Goal: Find specific page/section: Find specific page/section

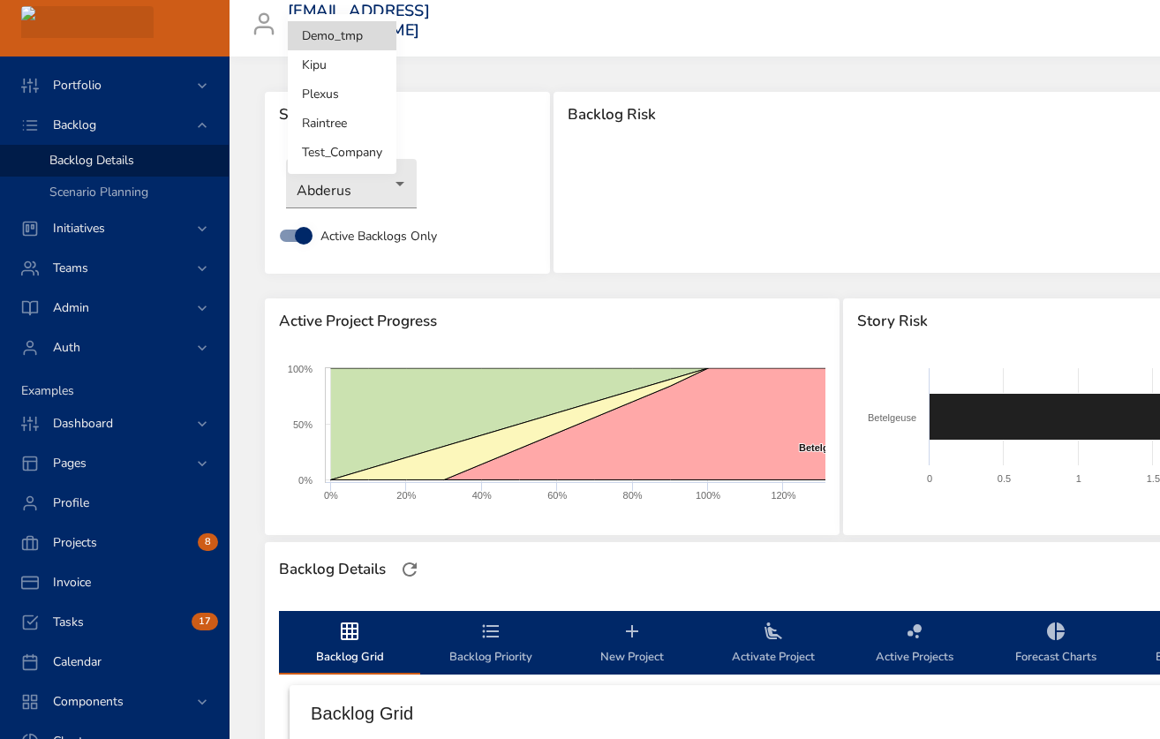
click at [342, 34] on body "Portfolio Backlog Backlog Details Scenario Planning Initiatives Teams Admin Aut…" at bounding box center [580, 369] width 1160 height 739
click at [328, 127] on li "Raintree" at bounding box center [342, 123] width 109 height 29
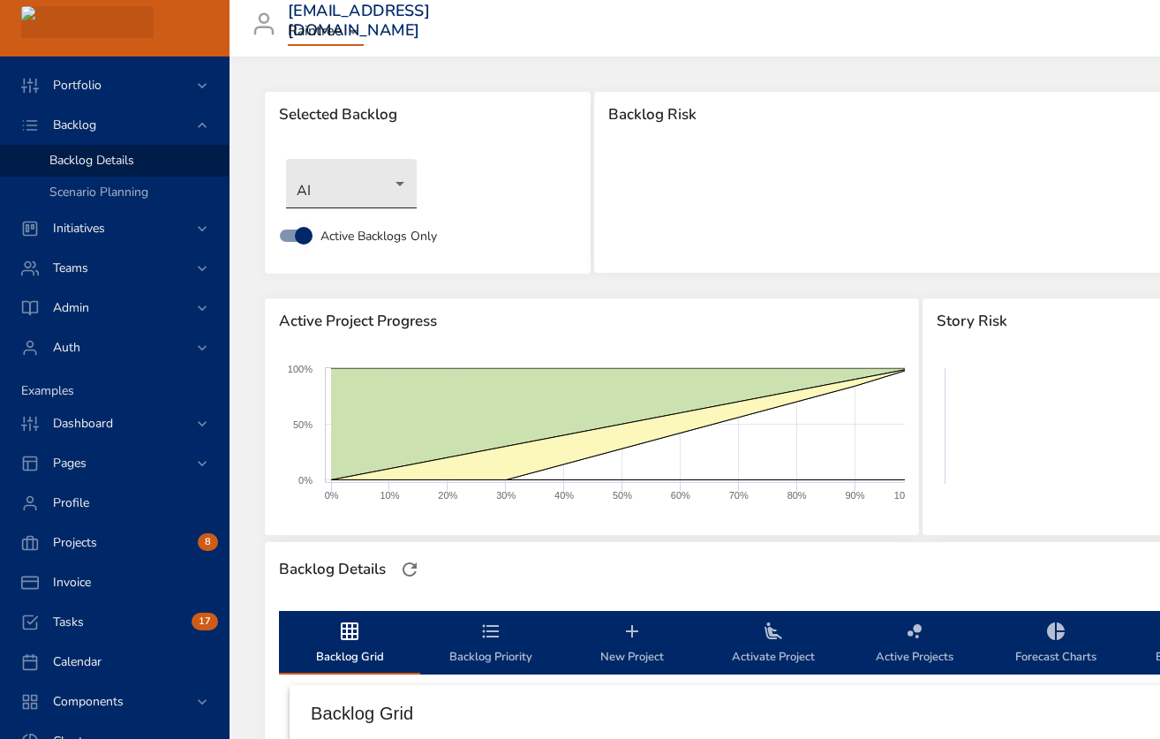
click at [358, 181] on body "Portfolio Backlog Backlog Details Scenario Planning Initiatives Teams Admin Aut…" at bounding box center [580, 369] width 1160 height 739
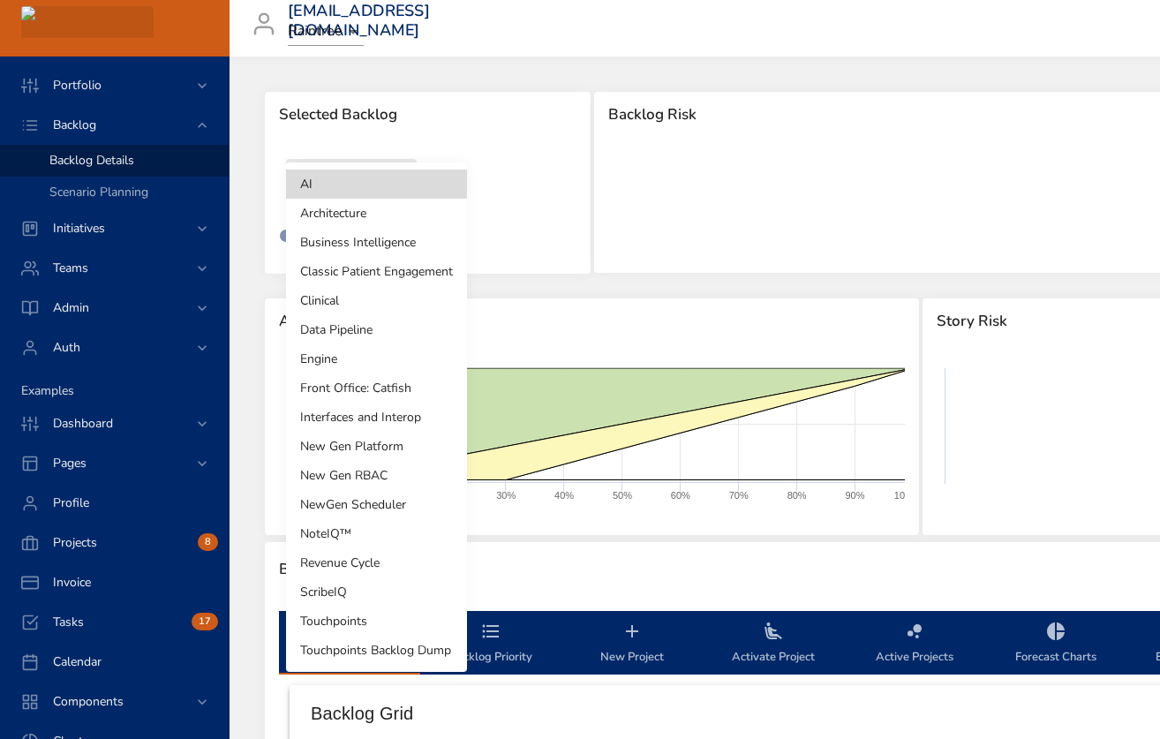
click at [491, 190] on div at bounding box center [580, 369] width 1160 height 739
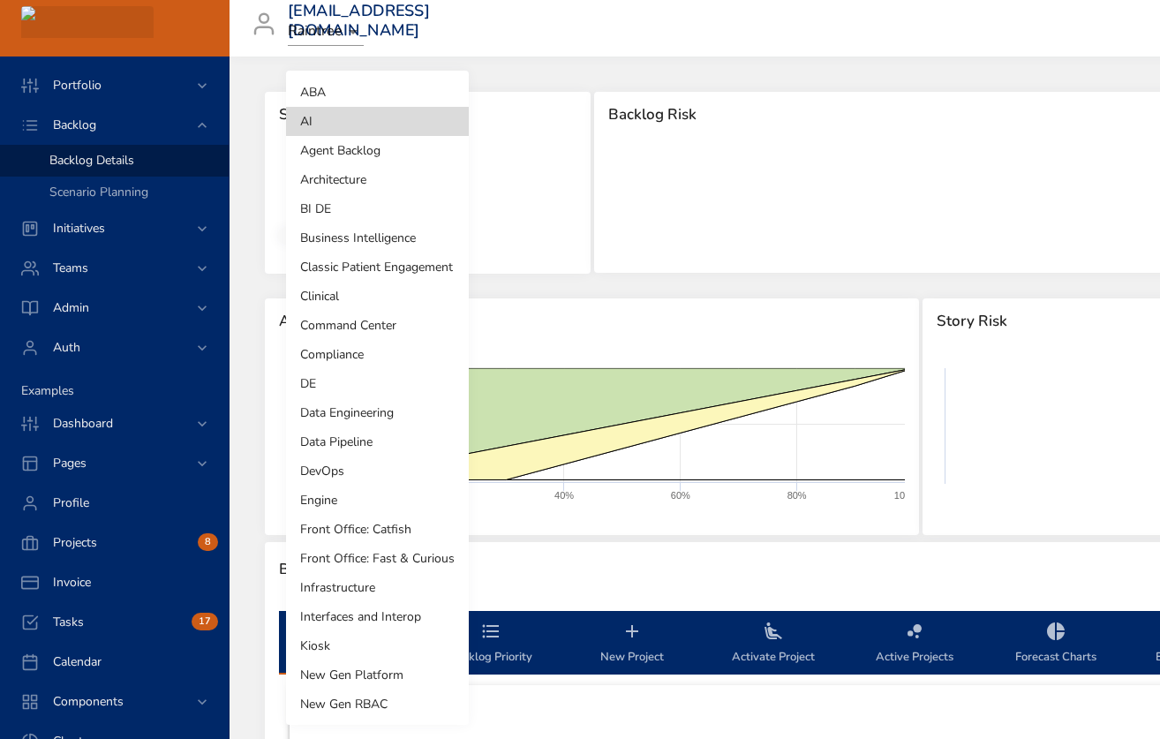
click at [357, 186] on body "Portfolio Backlog Backlog Details Scenario Planning Initiatives Teams Admin Aut…" at bounding box center [580, 369] width 1160 height 739
click at [370, 321] on li "Command Center" at bounding box center [377, 325] width 183 height 29
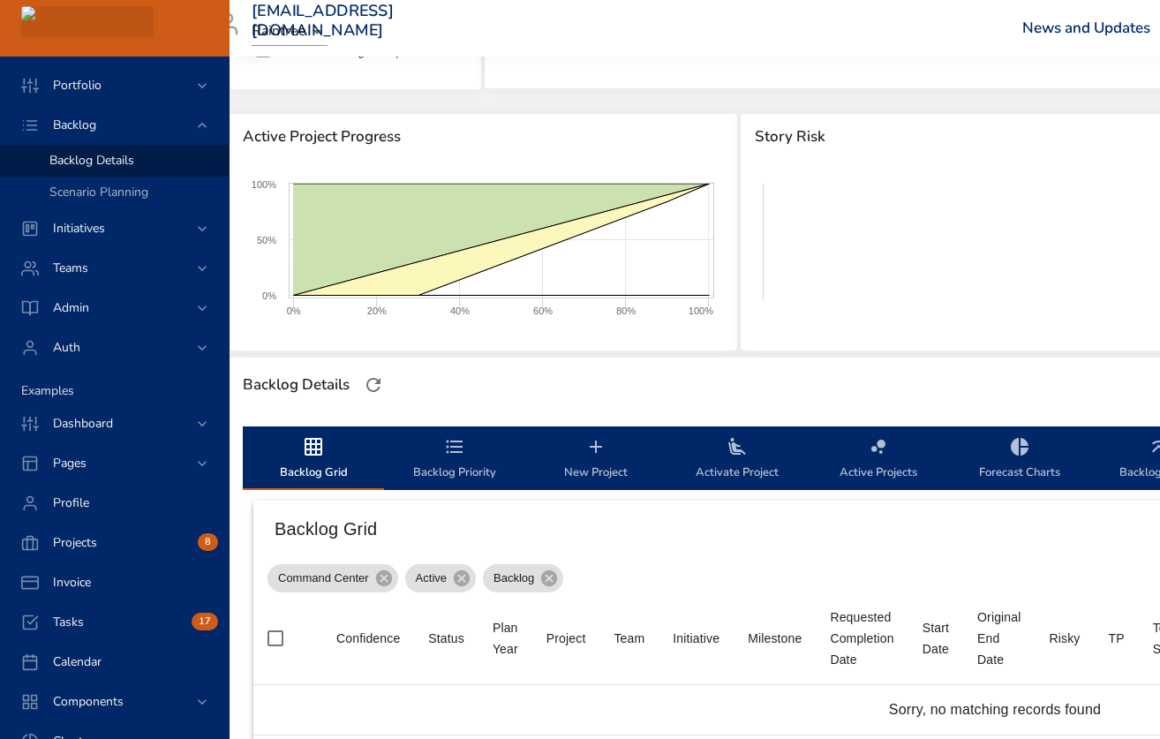
scroll to position [0, 36]
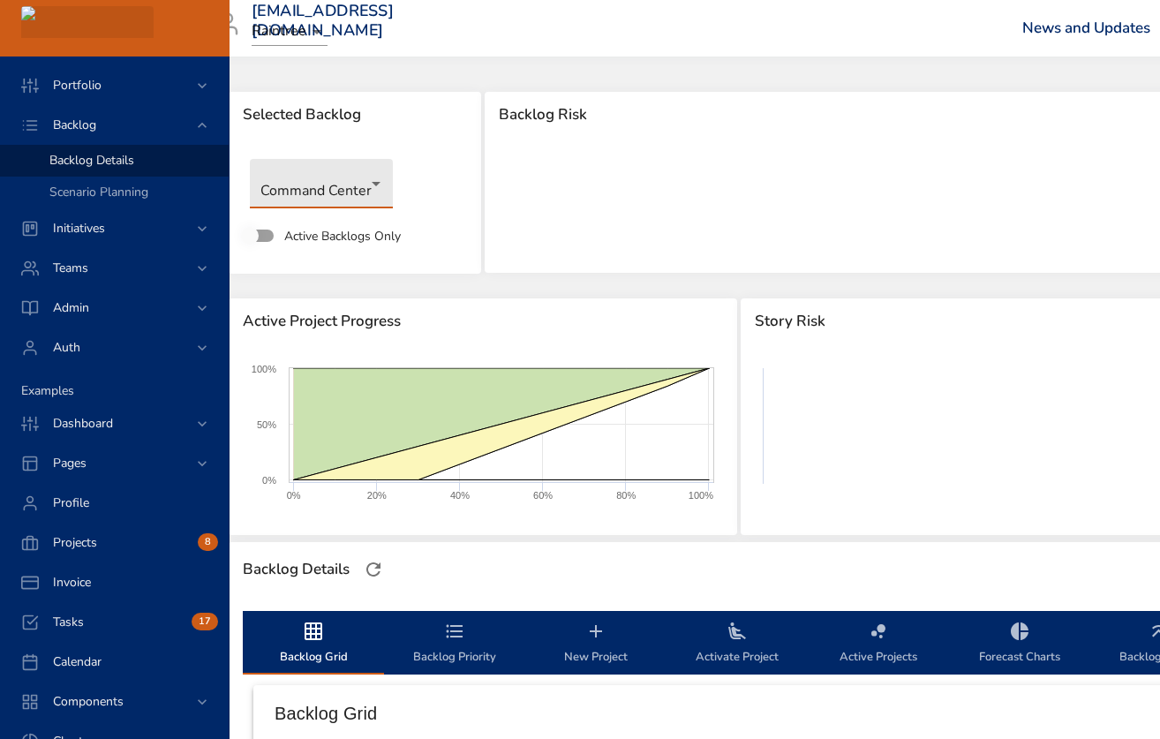
click at [384, 189] on body "Portfolio Backlog Backlog Details Scenario Planning Initiatives Teams Admin Aut…" at bounding box center [544, 369] width 1160 height 739
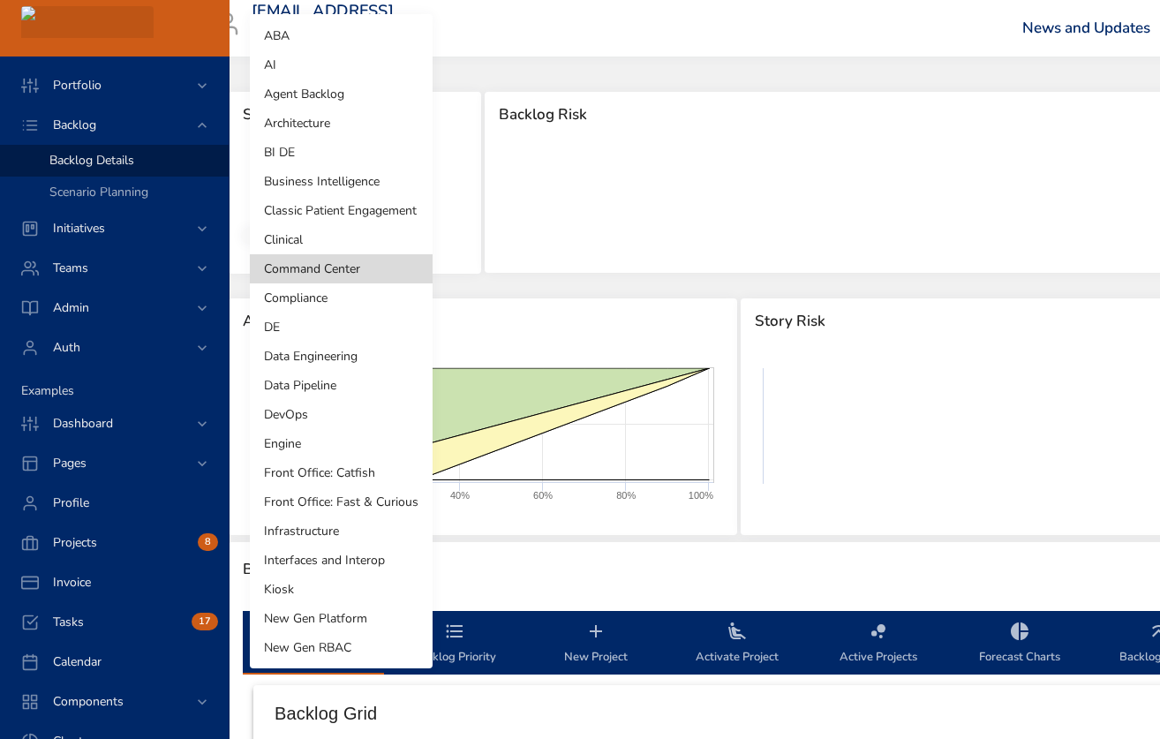
click at [322, 143] on li "BI DE" at bounding box center [341, 152] width 183 height 29
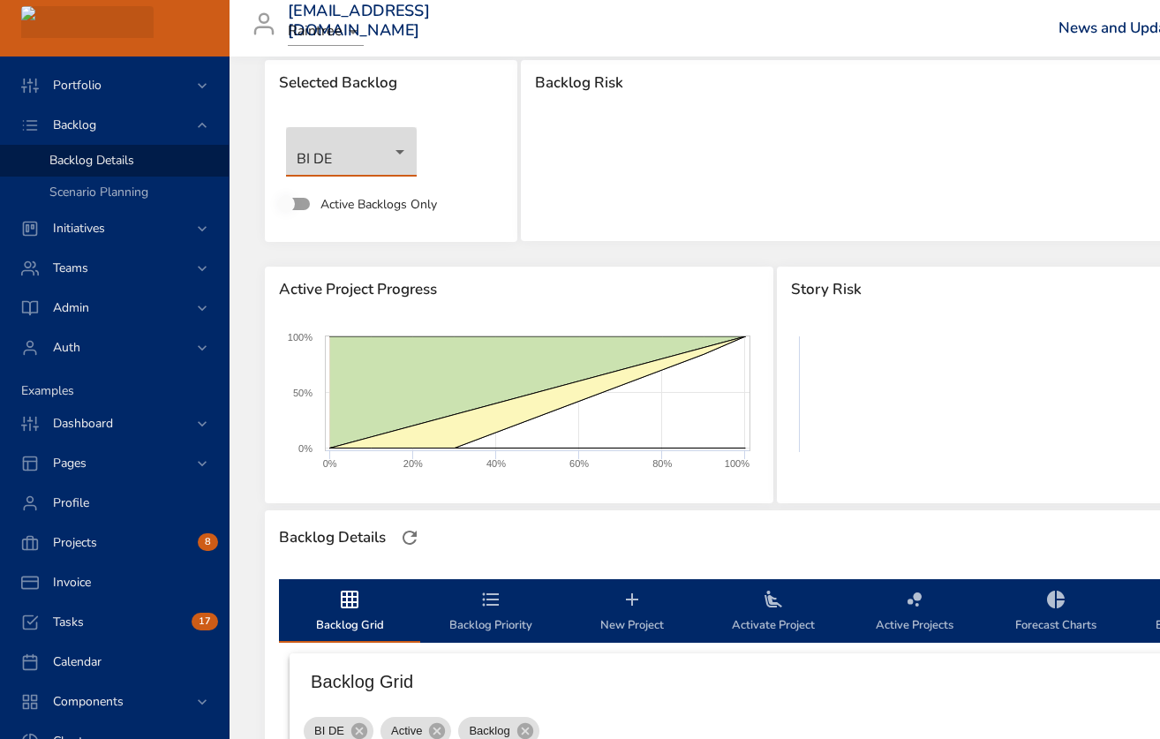
scroll to position [0, 0]
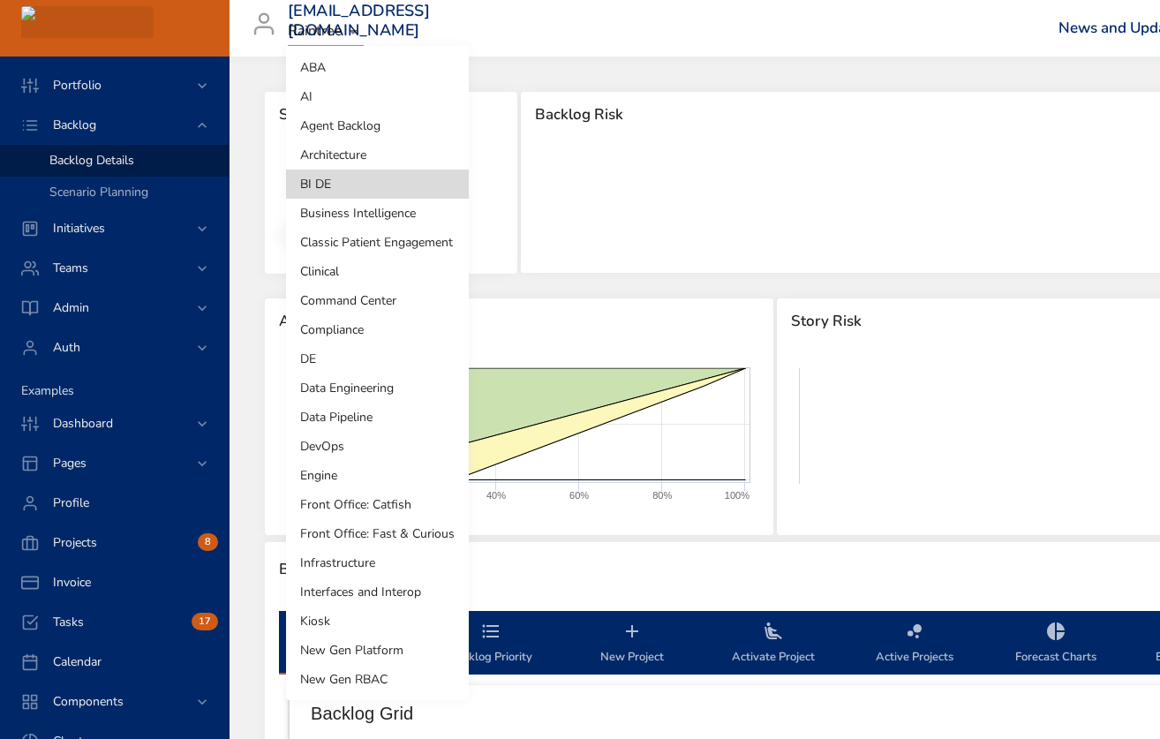
click at [374, 170] on body "Portfolio Backlog Backlog Details Scenario Planning Initiatives Teams Admin Aut…" at bounding box center [580, 369] width 1160 height 739
click at [999, 424] on div at bounding box center [580, 369] width 1160 height 739
click at [374, 183] on body "Portfolio Backlog Backlog Details Scenario Planning Initiatives Teams Admin Aut…" at bounding box center [580, 369] width 1160 height 739
click at [346, 291] on li "Command Center" at bounding box center [377, 300] width 183 height 29
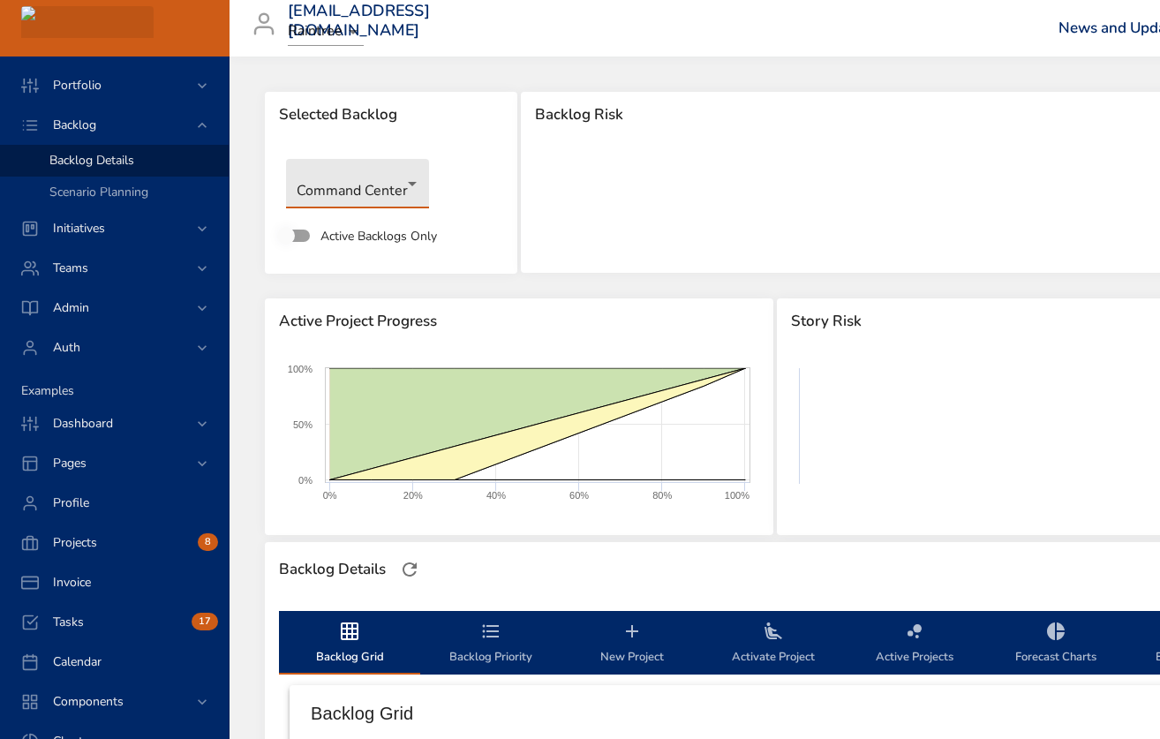
click at [388, 178] on body "Portfolio Backlog Backlog Details Scenario Planning Initiatives Teams Admin Aut…" at bounding box center [580, 369] width 1160 height 739
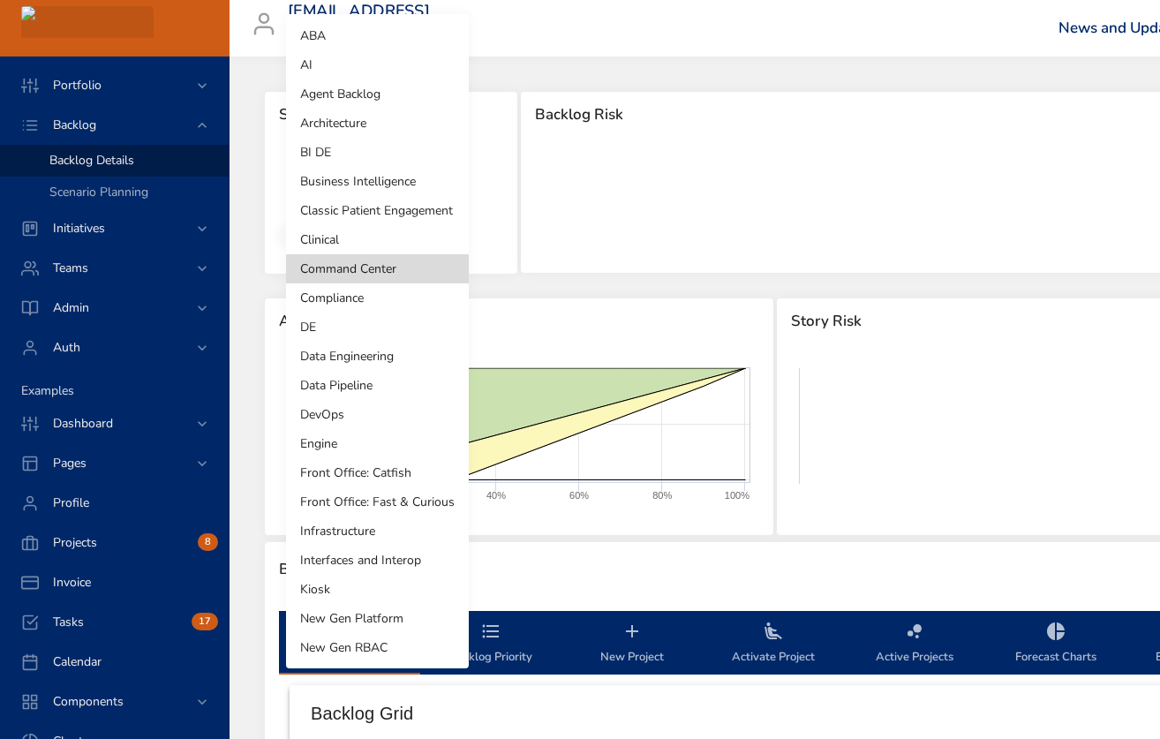
click at [366, 300] on li "Compliance" at bounding box center [377, 297] width 183 height 29
click at [396, 190] on body "Portfolio Backlog Backlog Details Scenario Planning Initiatives Teams Admin Aut…" at bounding box center [580, 369] width 1160 height 739
click at [366, 330] on li "DE" at bounding box center [377, 327] width 183 height 29
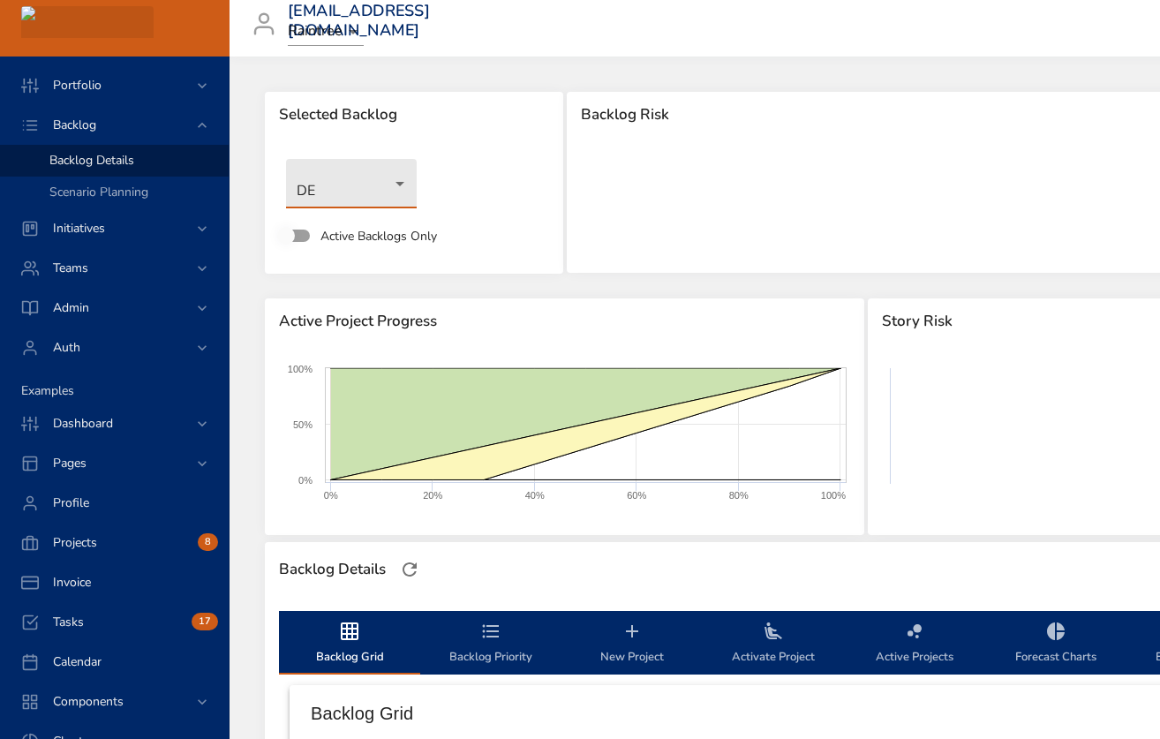
click at [361, 188] on body "Portfolio Backlog Backlog Details Scenario Planning Initiatives Teams Admin Aut…" at bounding box center [580, 369] width 1160 height 739
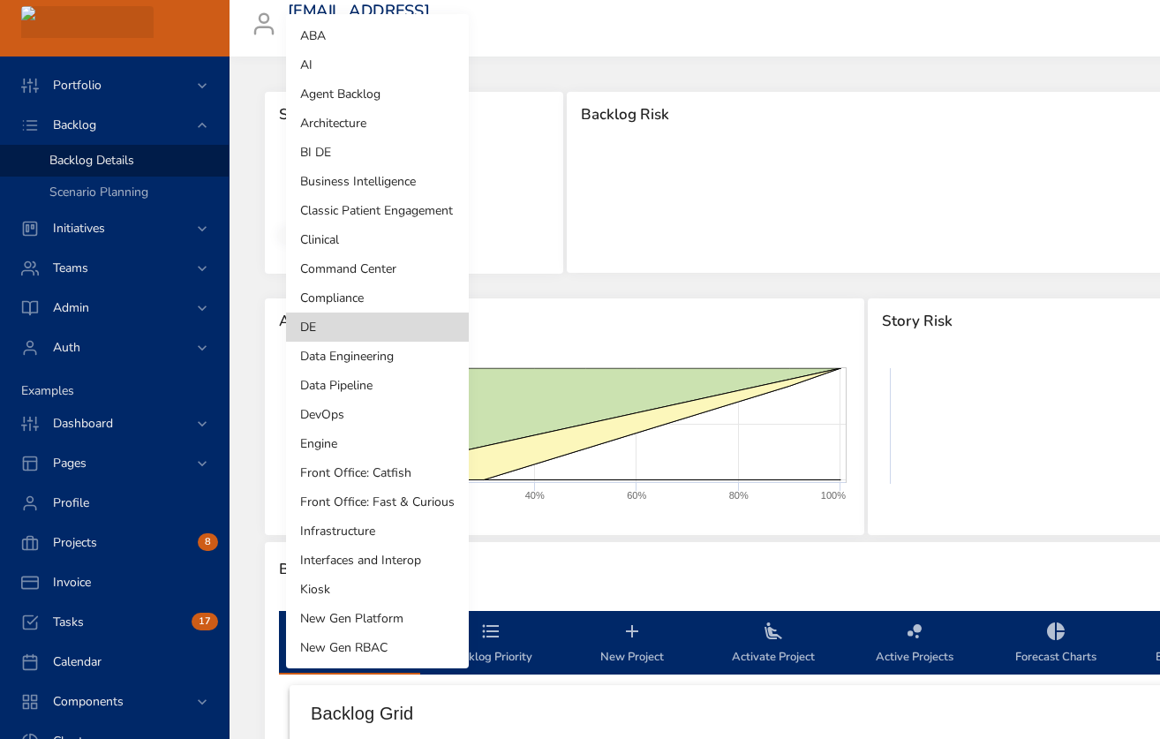
click at [254, 139] on div at bounding box center [580, 369] width 1160 height 739
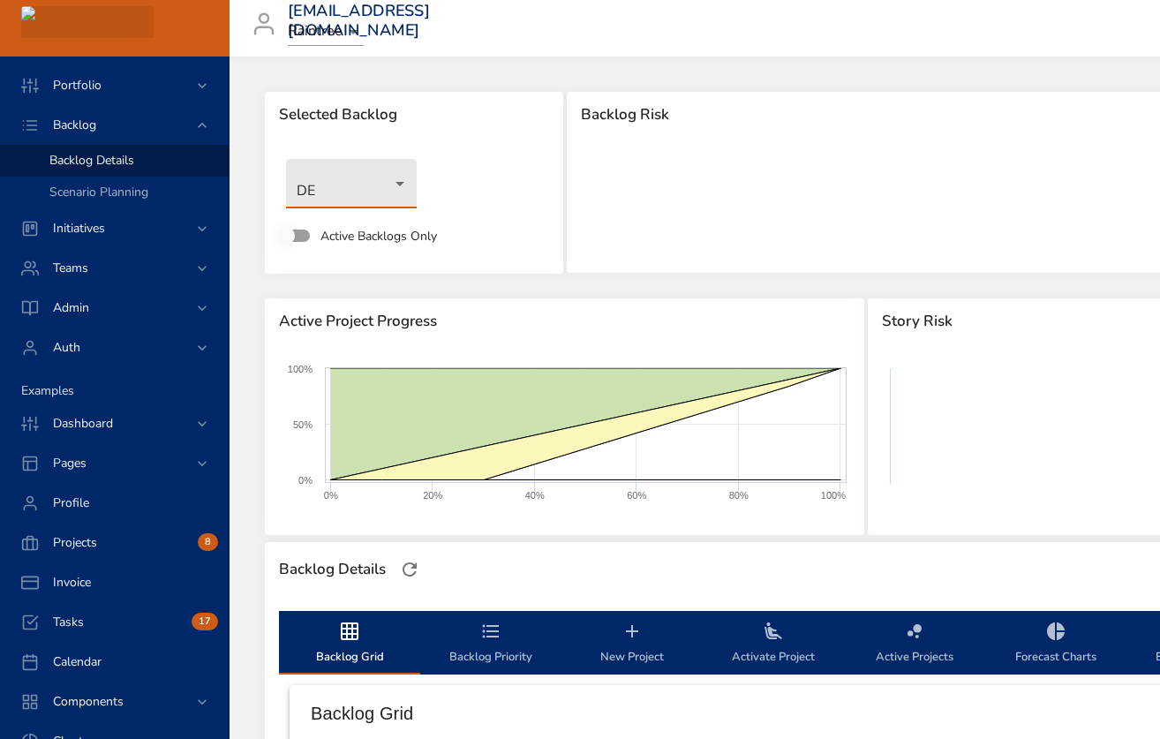
click at [381, 190] on body "Portfolio Backlog Backlog Details Scenario Planning Initiatives Teams Admin Aut…" at bounding box center [580, 369] width 1160 height 739
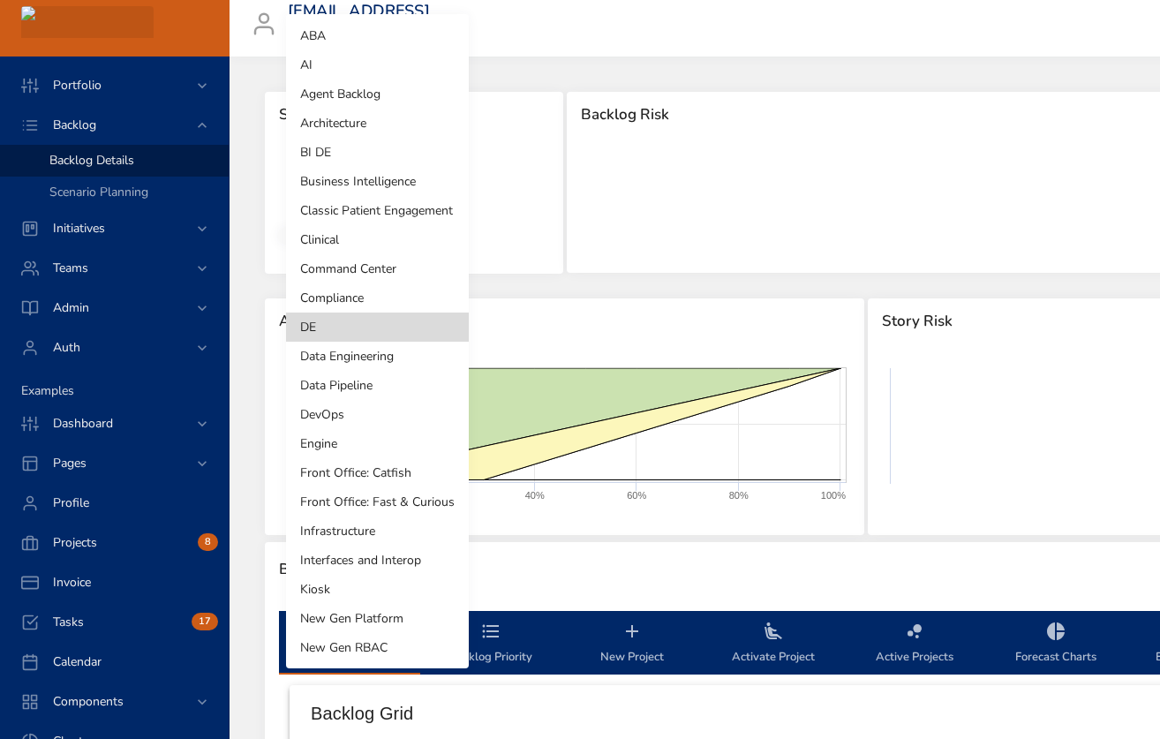
click at [374, 85] on li "Agent Backlog" at bounding box center [377, 93] width 183 height 29
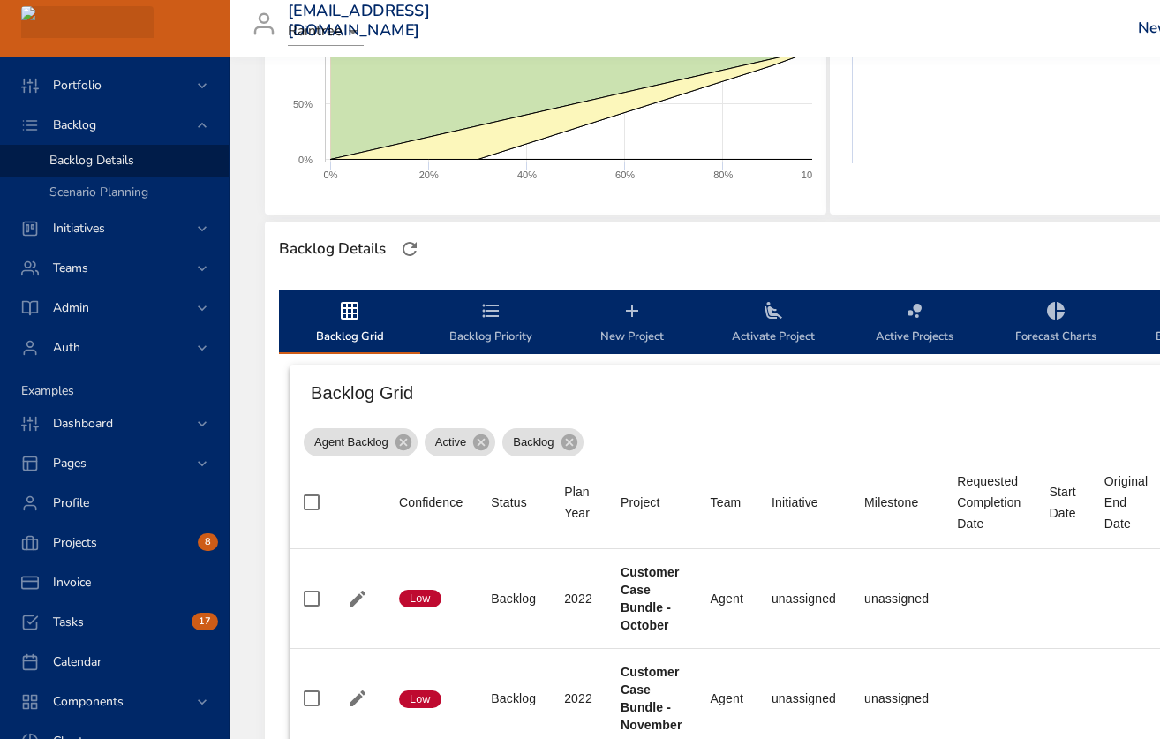
scroll to position [276, 0]
